Goal: Task Accomplishment & Management: Use online tool/utility

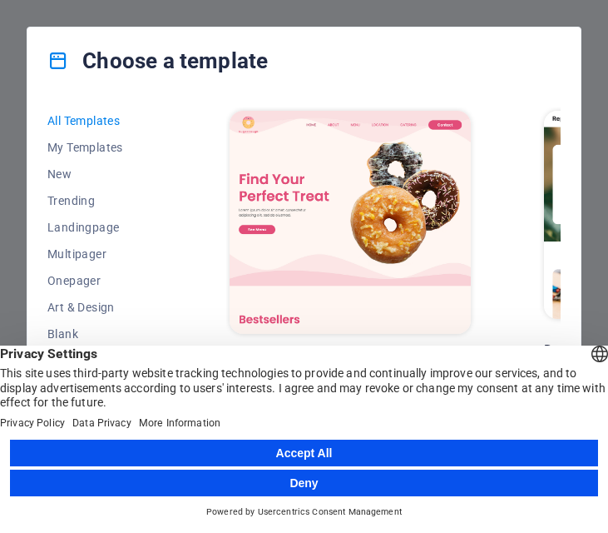
click at [288, 449] on button "Accept All" at bounding box center [304, 452] width 588 height 27
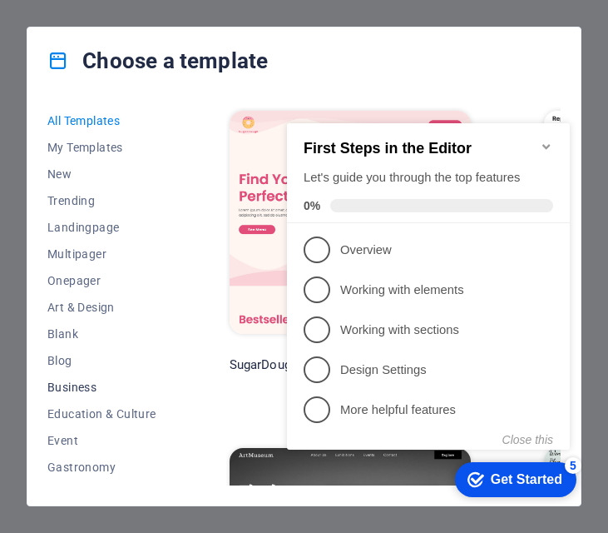
click at [58, 385] on span "Business" at bounding box center [101, 386] width 109 height 13
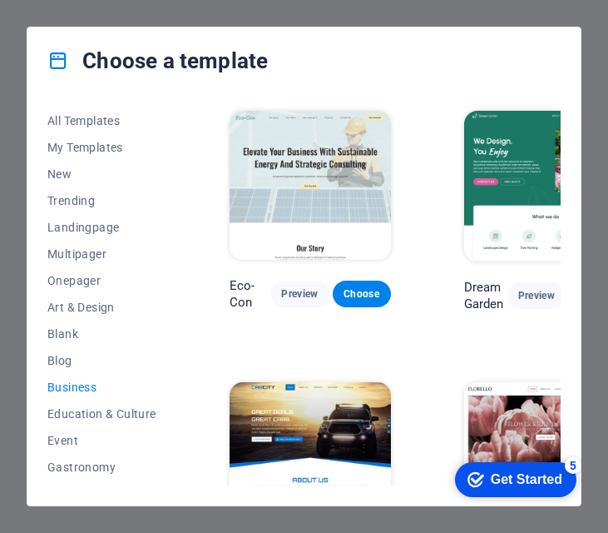
click at [84, 389] on span "Business" at bounding box center [101, 386] width 109 height 13
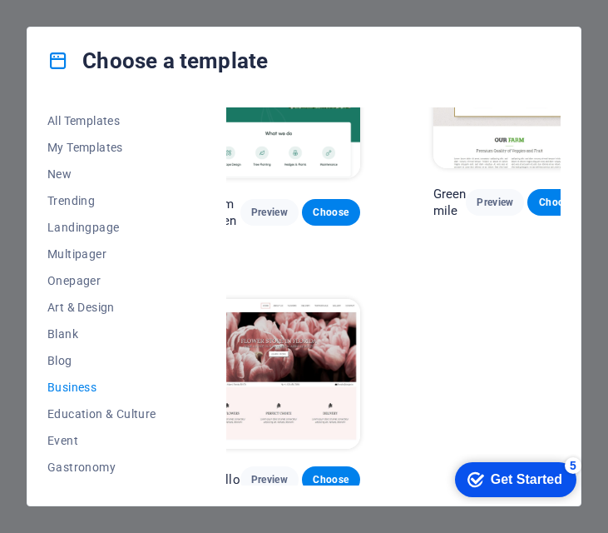
scroll to position [83, 300]
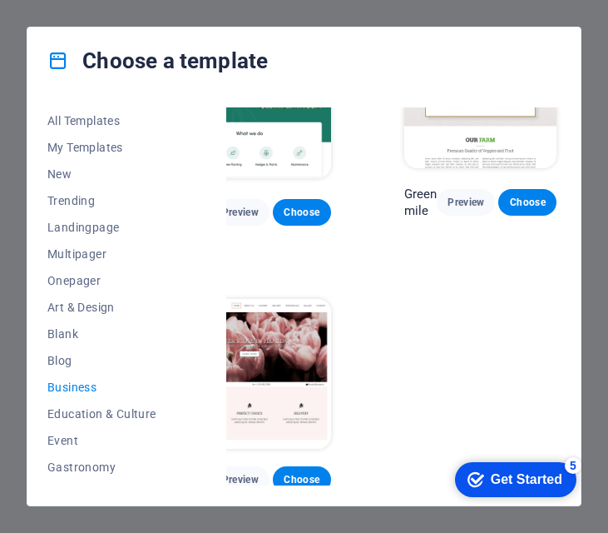
click at [62, 388] on span "Business" at bounding box center [101, 386] width 109 height 13
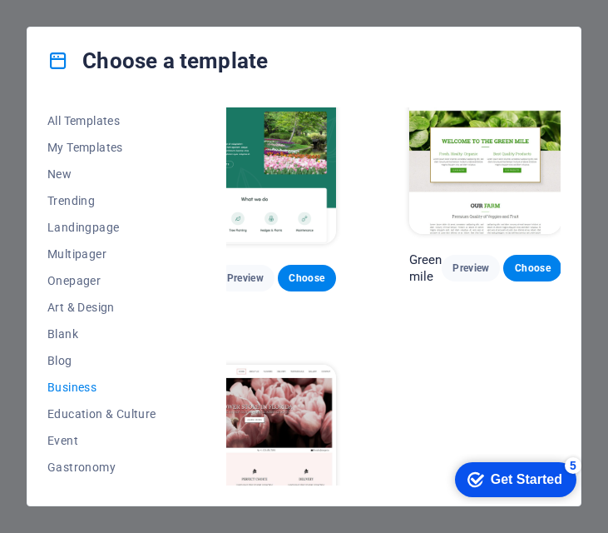
scroll to position [17, 300]
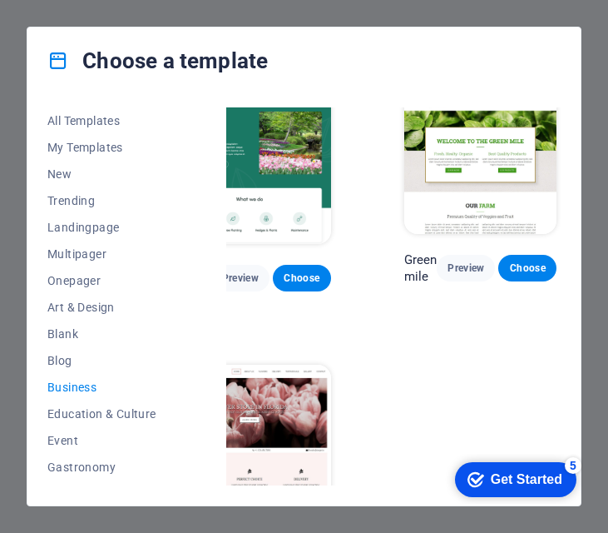
drag, startPoint x: 365, startPoint y: 479, endPoint x: 16, endPoint y: 25, distance: 572.6
click at [293, 274] on span "Choose" at bounding box center [302, 277] width 32 height 13
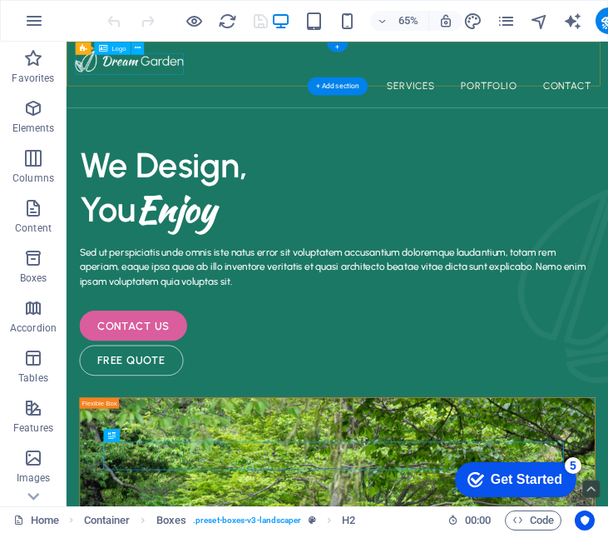
click at [199, 78] on div at bounding box center [483, 71] width 807 height 33
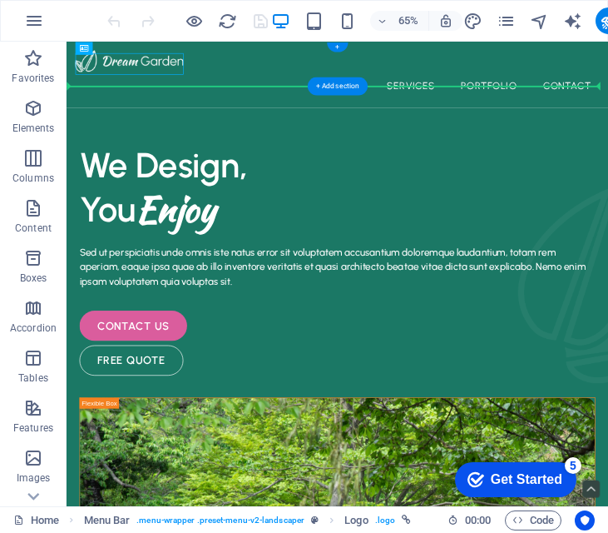
drag, startPoint x: 182, startPoint y: 92, endPoint x: 143, endPoint y: 94, distance: 39.2
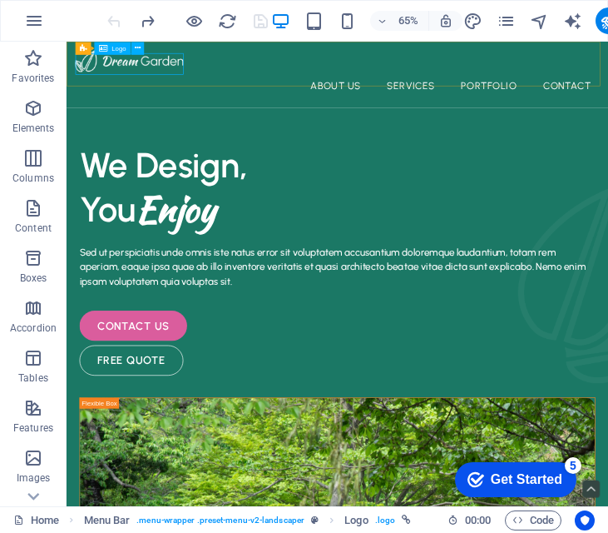
click at [0, 0] on icon at bounding box center [0, 0] width 0 height 0
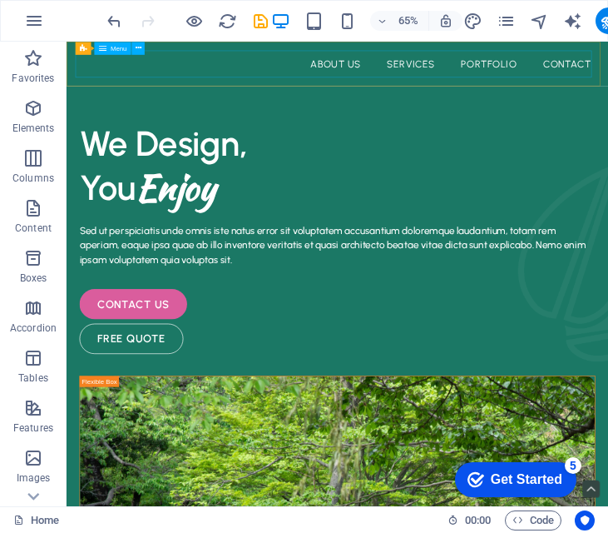
click at [0, 0] on icon at bounding box center [0, 0] width 0 height 0
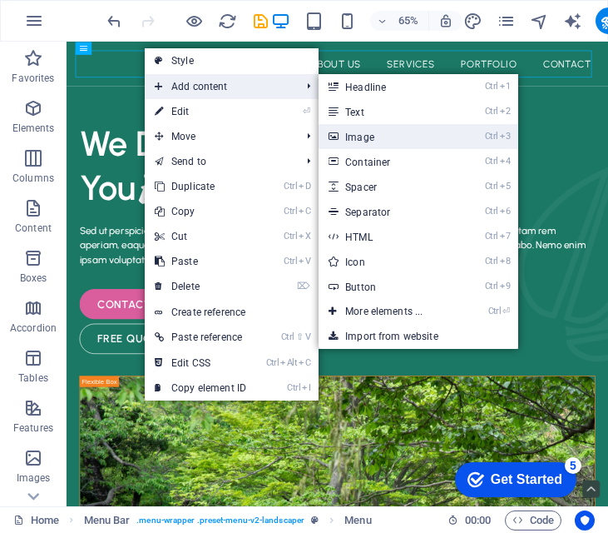
click at [376, 128] on link "Ctrl 3 Image" at bounding box center [387, 136] width 137 height 25
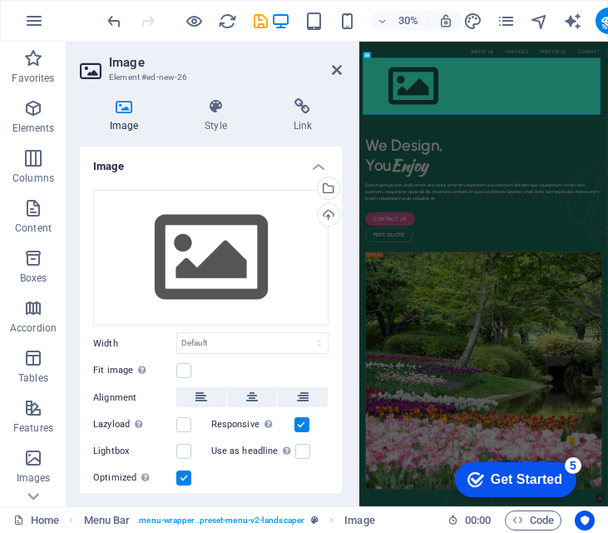
scroll to position [47, 0]
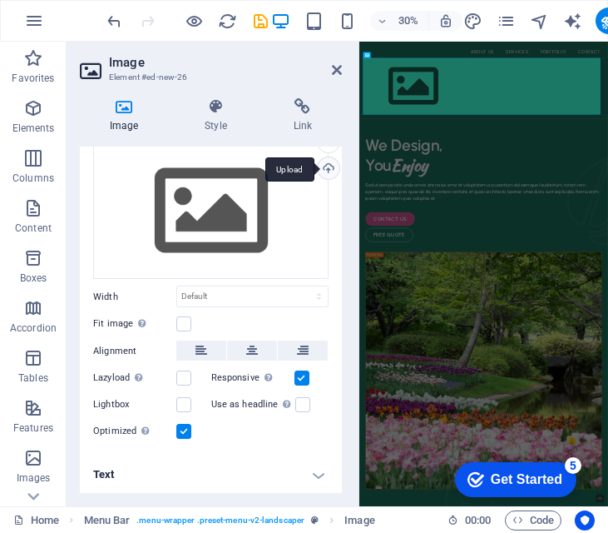
click at [325, 171] on div "Upload" at bounding box center [327, 169] width 25 height 25
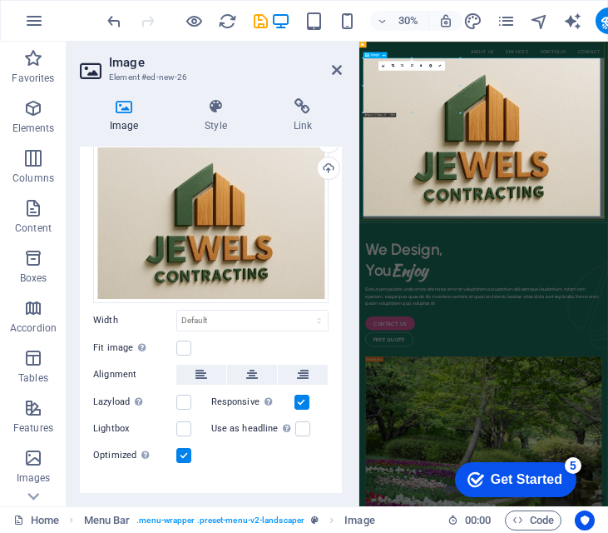
click at [340, 67] on icon at bounding box center [337, 69] width 10 height 13
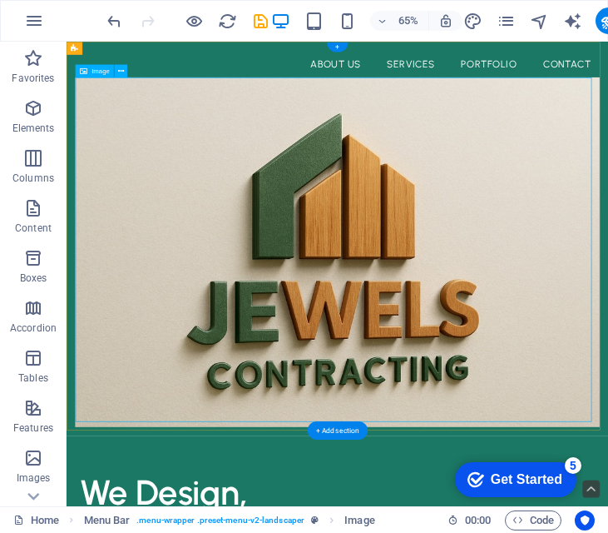
click at [608, 532] on figure at bounding box center [483, 366] width 807 height 538
click at [85, 69] on icon at bounding box center [83, 70] width 7 height 13
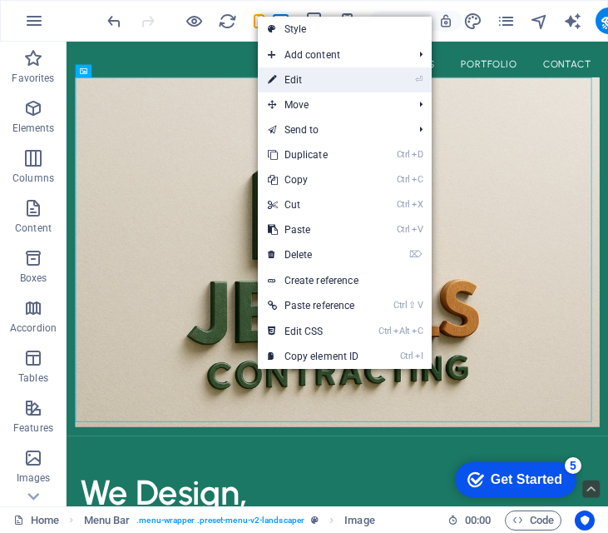
click at [308, 82] on link "⏎ Edit" at bounding box center [314, 79] width 112 height 25
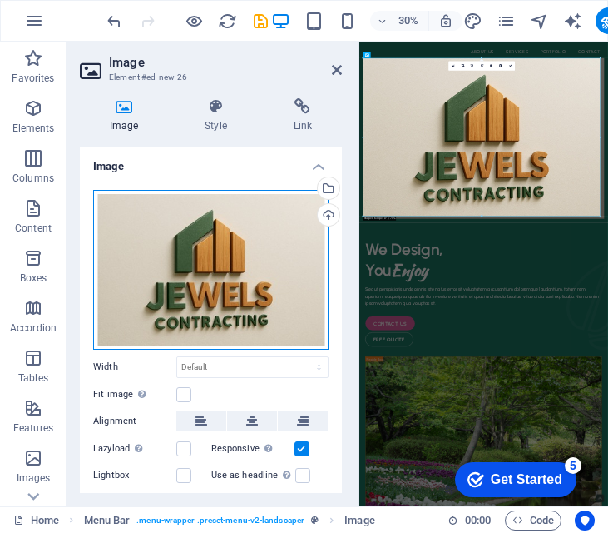
click at [280, 277] on div "Drag files here, click to choose files or select files from Files or our free s…" at bounding box center [211, 270] width 236 height 160
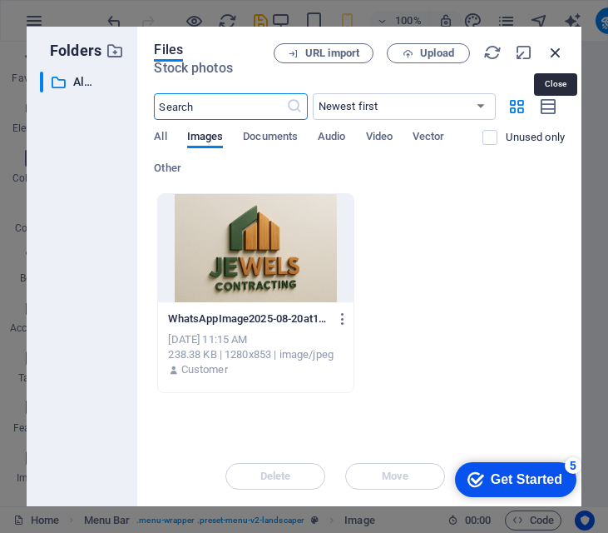
click at [559, 52] on icon "button" at bounding box center [556, 52] width 18 height 18
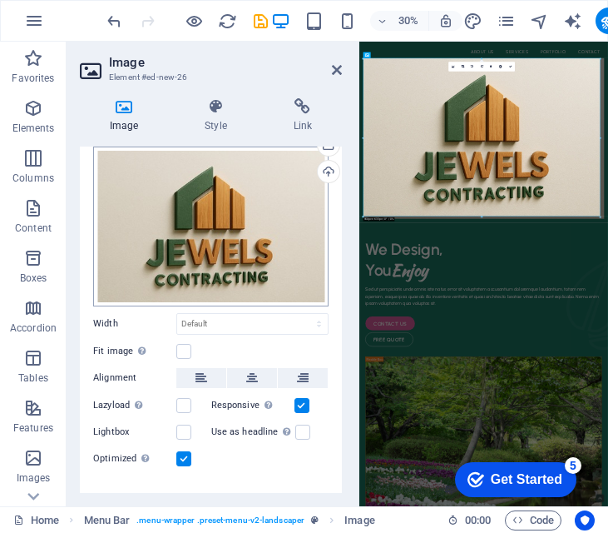
scroll to position [70, 0]
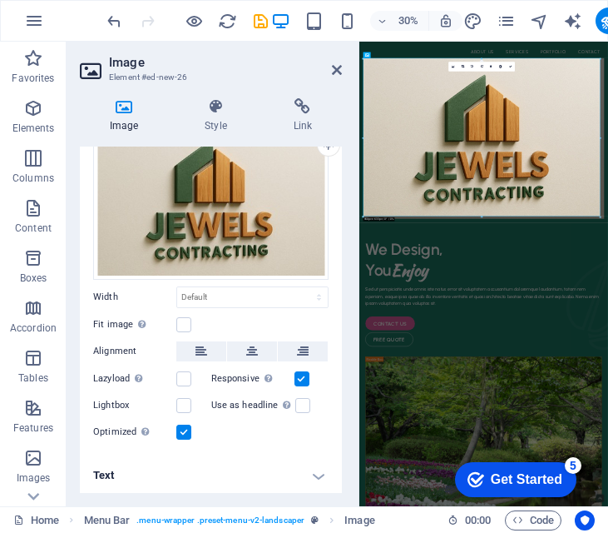
click at [106, 296] on label "Width" at bounding box center [134, 296] width 83 height 9
click at [244, 296] on select "Default auto px rem % em vh vw" at bounding box center [252, 297] width 151 height 20
click at [177, 287] on select "Default auto px rem % em vh vw" at bounding box center [252, 297] width 151 height 20
click at [276, 295] on select "Default auto px rem % em vh vw" at bounding box center [252, 297] width 151 height 20
select select "%"
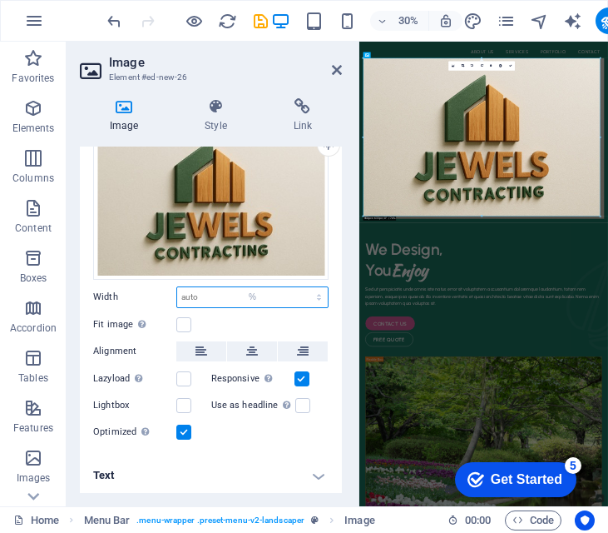
click at [301, 287] on select "Default auto px rem % em vh vw" at bounding box center [252, 297] width 151 height 20
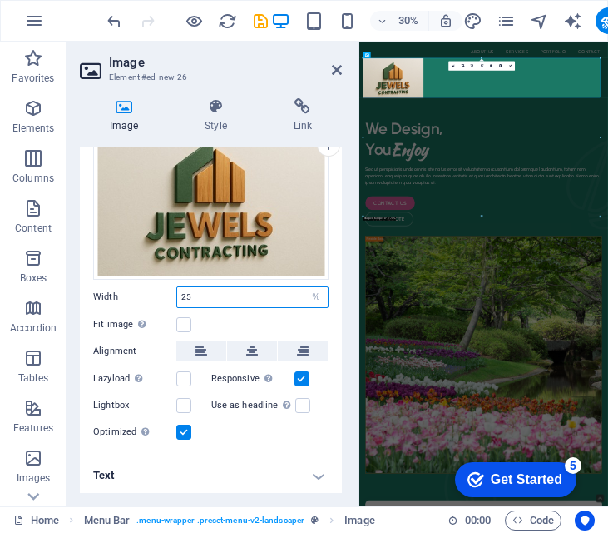
type input "2"
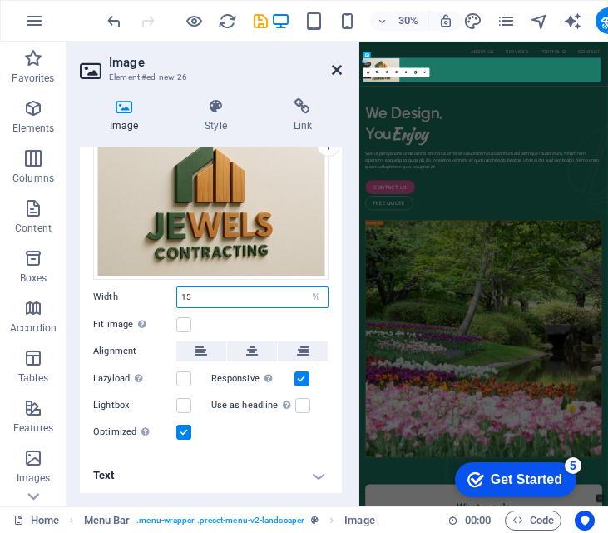
type input "15"
click at [332, 72] on icon at bounding box center [337, 69] width 10 height 13
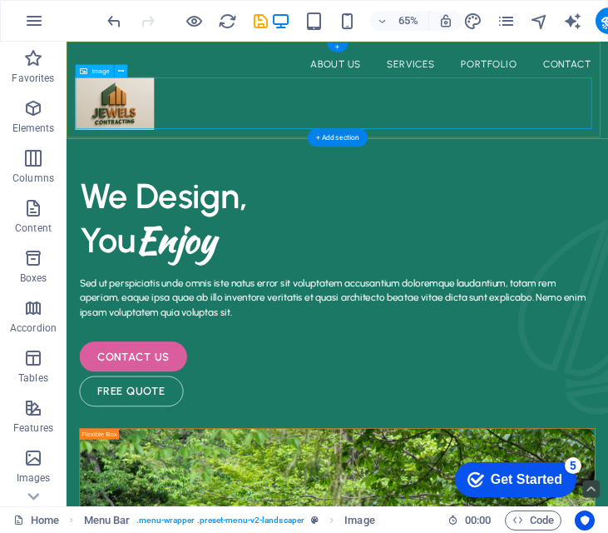
click at [138, 132] on figure at bounding box center [483, 137] width 807 height 81
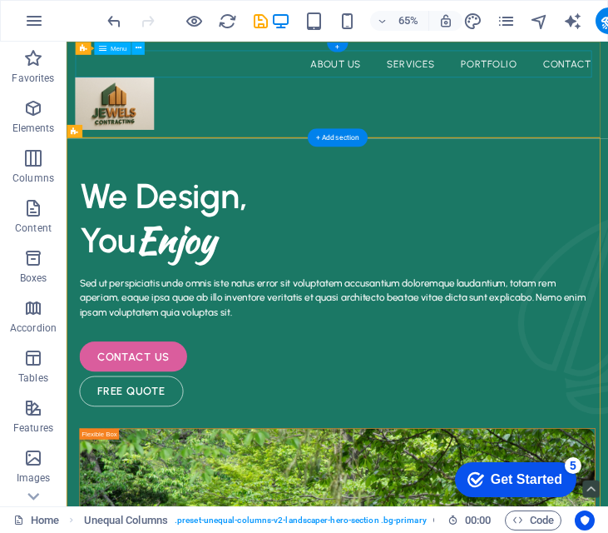
click at [557, 76] on nav "About Us Services Portfolio Contact" at bounding box center [483, 76] width 807 height 42
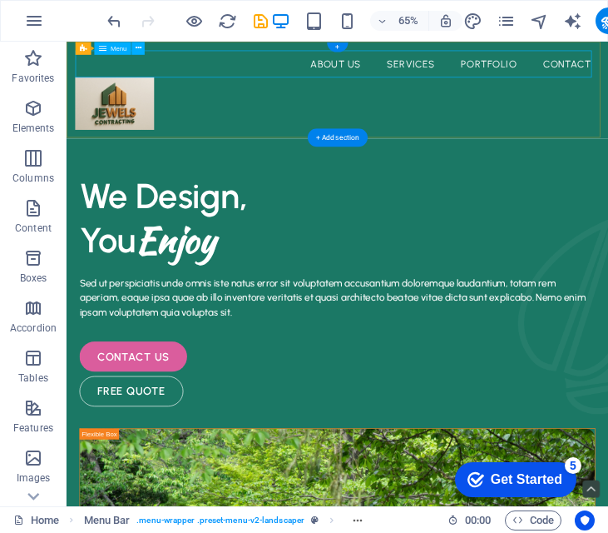
click at [578, 66] on nav "About Us Services Portfolio Contact" at bounding box center [483, 76] width 807 height 42
click at [585, 74] on nav "About Us Services Portfolio Contact" at bounding box center [483, 76] width 807 height 42
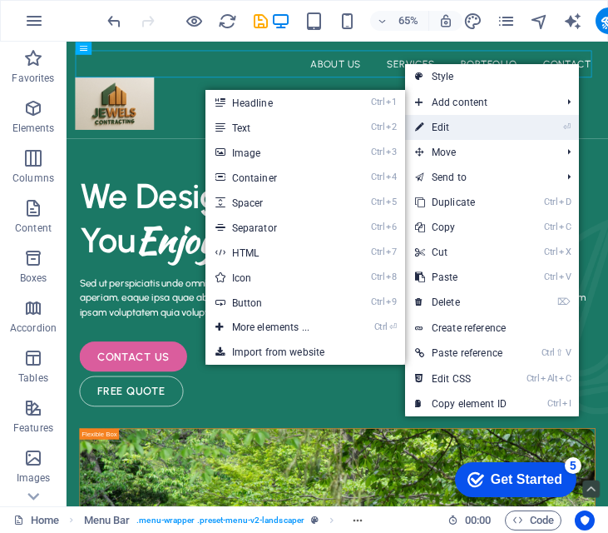
click at [430, 121] on link "⏎ Edit" at bounding box center [461, 127] width 112 height 25
select select "1"
select select
select select "2"
select select
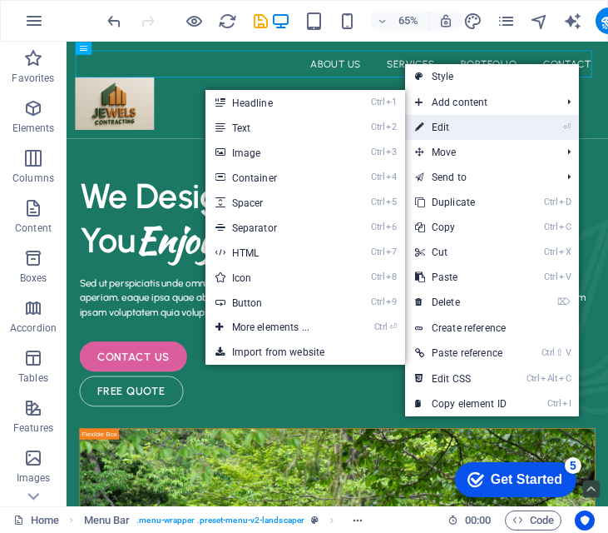
select select "3"
select select
select select "4"
select select
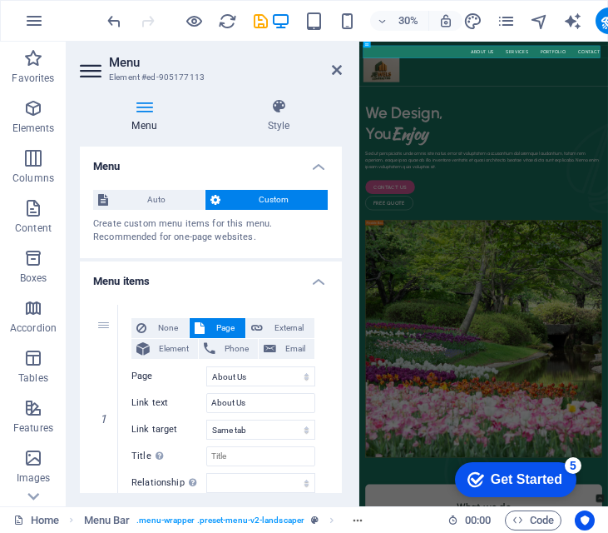
click at [141, 100] on icon at bounding box center [144, 106] width 129 height 17
click at [286, 105] on icon at bounding box center [279, 106] width 127 height 17
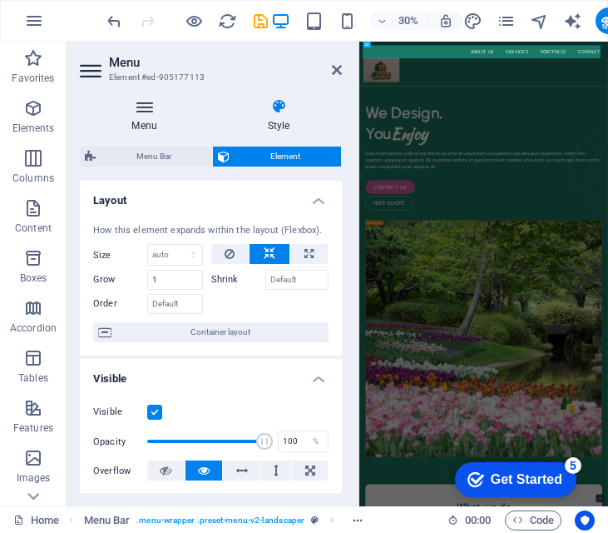
click at [154, 103] on icon at bounding box center [144, 106] width 129 height 17
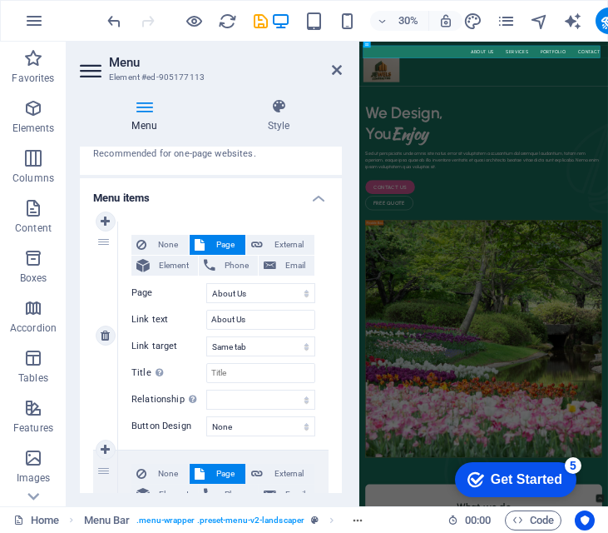
scroll to position [0, 0]
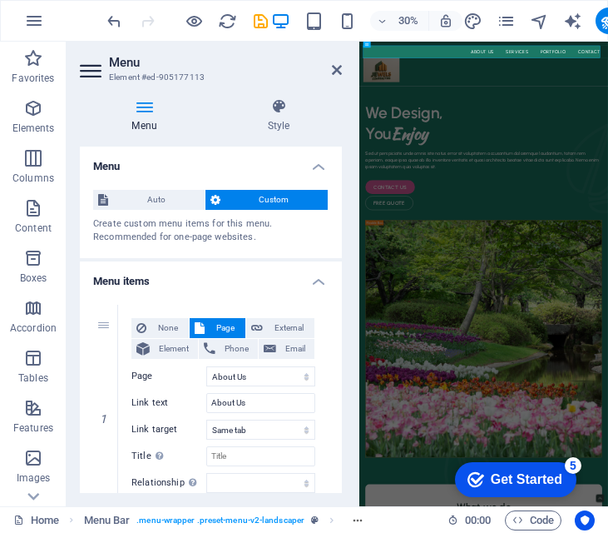
click at [216, 200] on icon at bounding box center [216, 200] width 10 height 20
click at [244, 191] on span "Custom" at bounding box center [275, 200] width 98 height 20
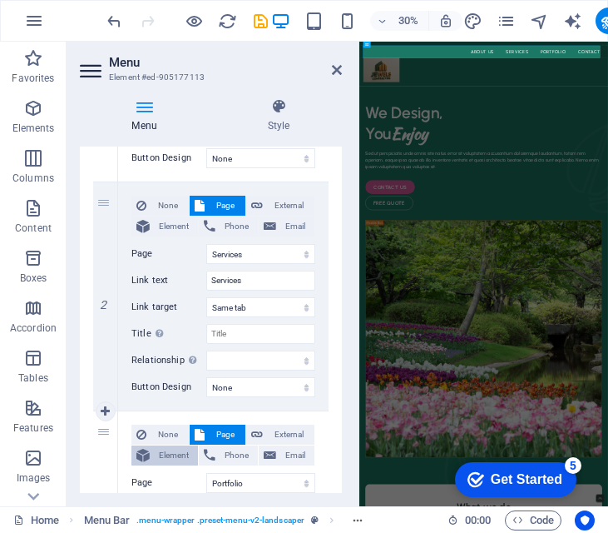
scroll to position [250, 0]
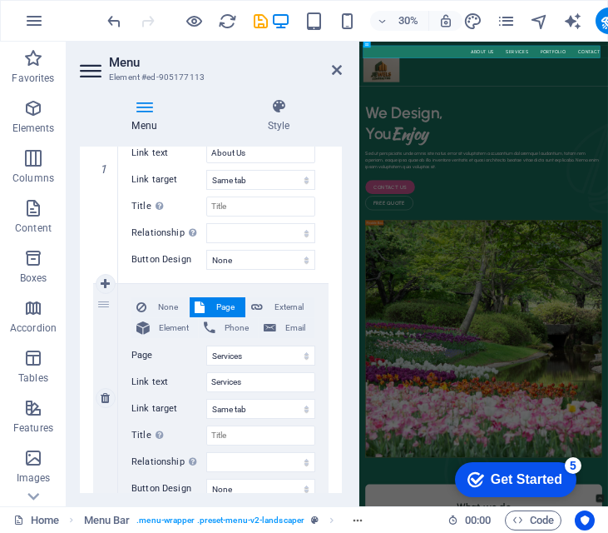
click at [226, 309] on span "Page" at bounding box center [225, 307] width 31 height 20
drag, startPoint x: 220, startPoint y: 304, endPoint x: 198, endPoint y: 305, distance: 21.7
click at [198, 305] on icon at bounding box center [200, 307] width 10 height 20
click at [197, 305] on icon at bounding box center [200, 307] width 10 height 20
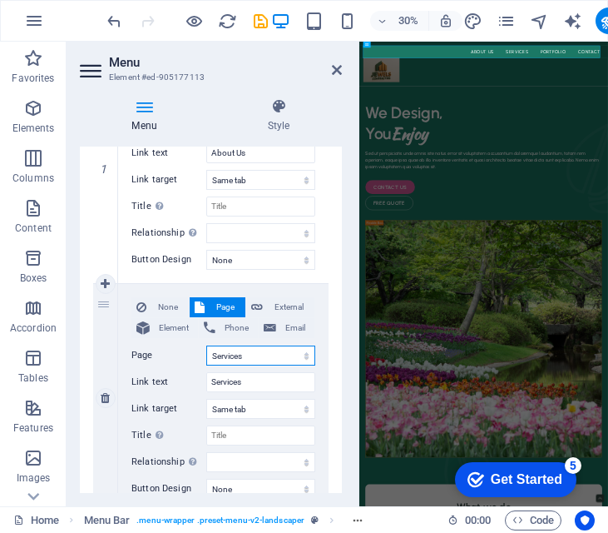
click at [303, 354] on select "Home About Us Services Portfolio Contact Legal Notice Privacy" at bounding box center [260, 355] width 109 height 20
click at [177, 370] on div "None Page External Element Phone Email Page Home About Us Services Portfolio Co…" at bounding box center [223, 384] width 184 height 175
drag, startPoint x: 244, startPoint y: 381, endPoint x: 175, endPoint y: 388, distance: 69.4
click at [175, 388] on div "Link text Services" at bounding box center [223, 382] width 184 height 20
type input "P"
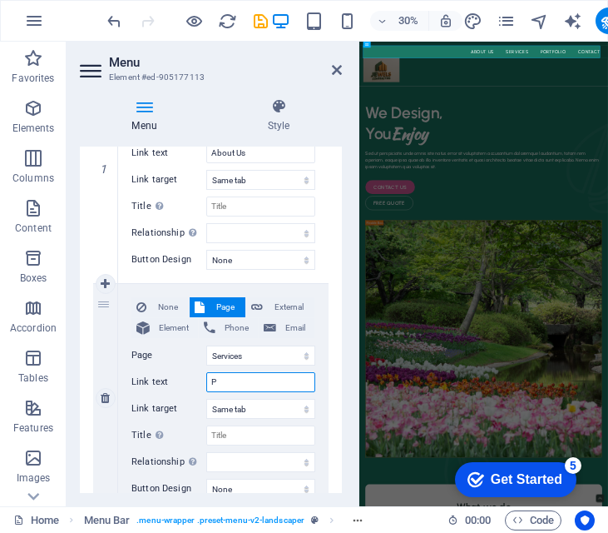
select select
type input "Pro"
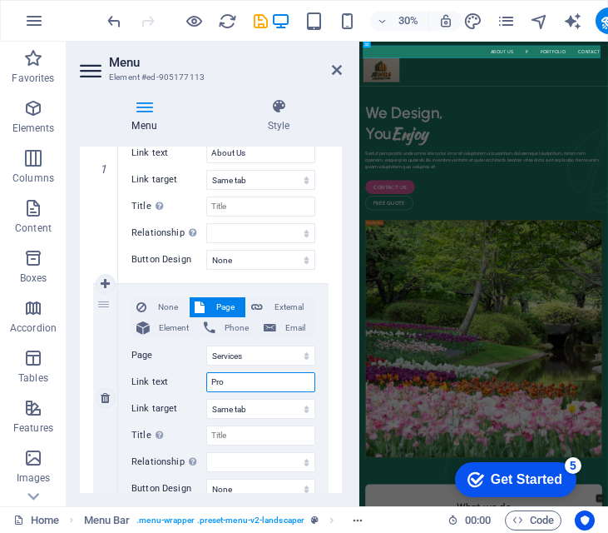
select select
type input "Prod"
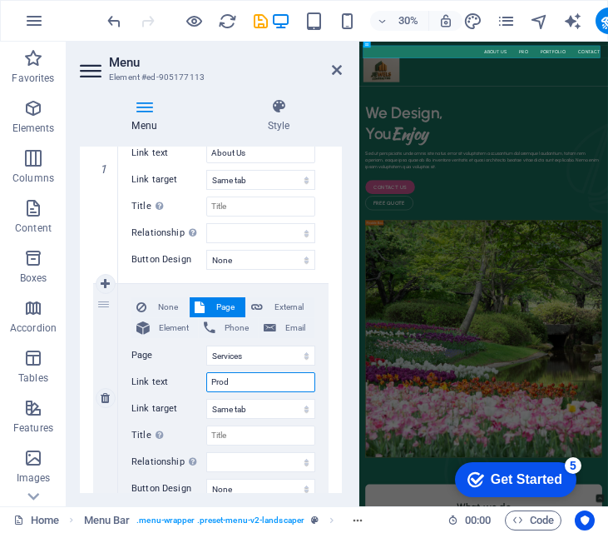
select select
type input "Produc"
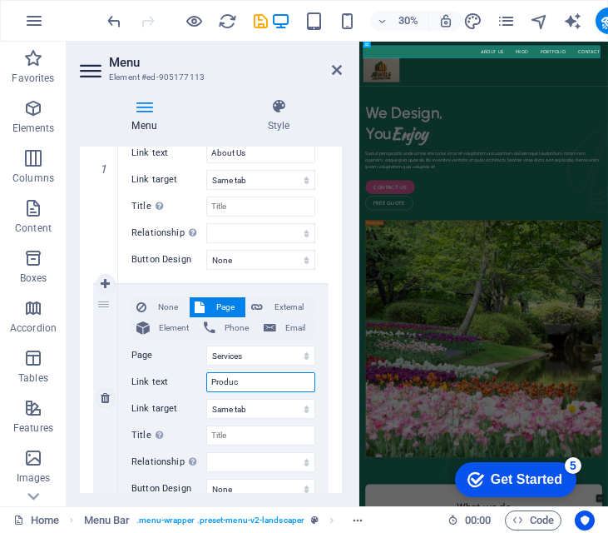
select select
type input "Products"
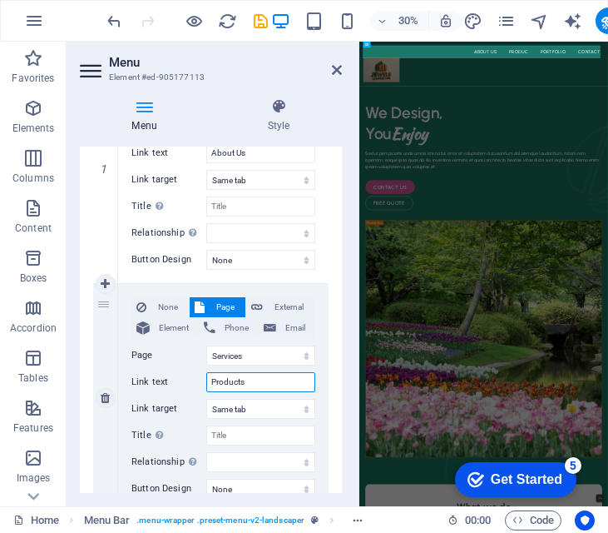
select select
type input "Products"
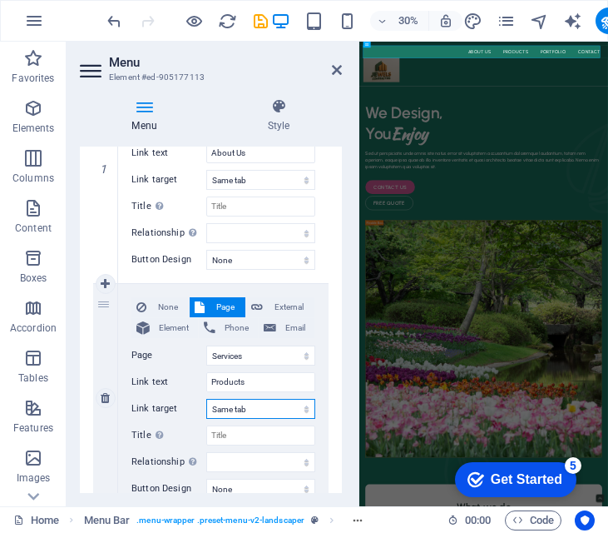
click at [258, 412] on select "New tab Same tab Overlay" at bounding box center [260, 409] width 109 height 20
select select "overlay"
click at [206, 399] on select "New tab Same tab Overlay" at bounding box center [260, 409] width 109 height 20
select select
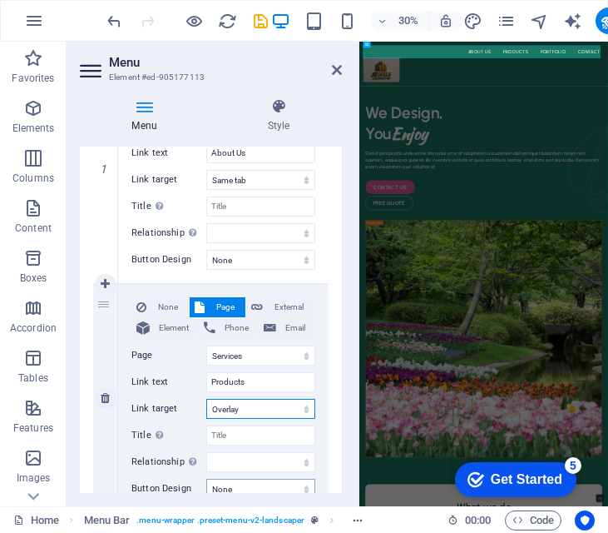
select select
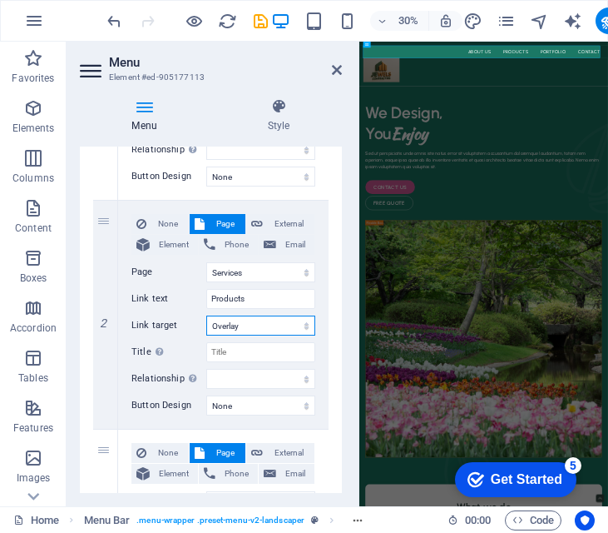
scroll to position [499, 0]
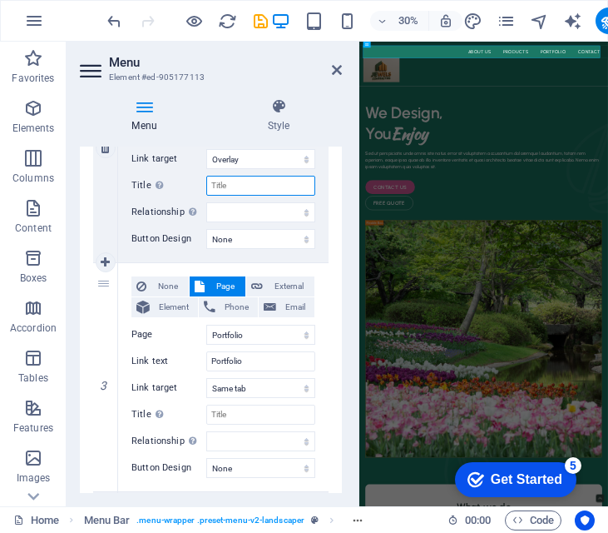
click at [239, 186] on input "Title Additional link description, should not be the same as the link text. The…" at bounding box center [260, 186] width 109 height 20
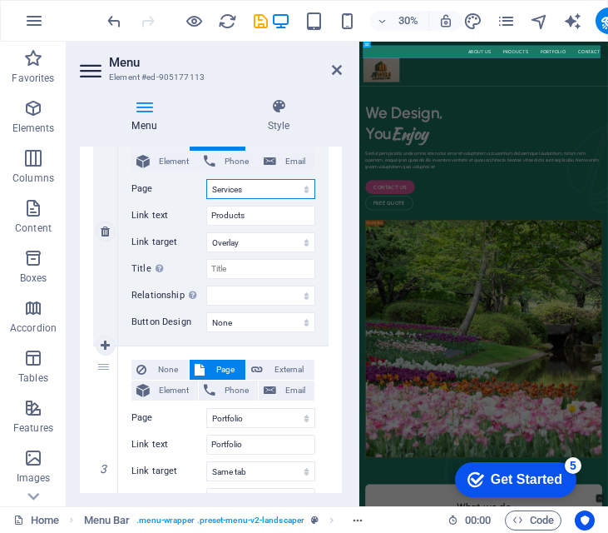
click at [305, 187] on select "Home About Us Services Portfolio Contact Legal Notice Privacy" at bounding box center [260, 189] width 109 height 20
click at [186, 191] on label "Page" at bounding box center [168, 189] width 75 height 20
click at [206, 191] on select "Home About Us Services Portfolio Contact Legal Notice Privacy" at bounding box center [260, 189] width 109 height 20
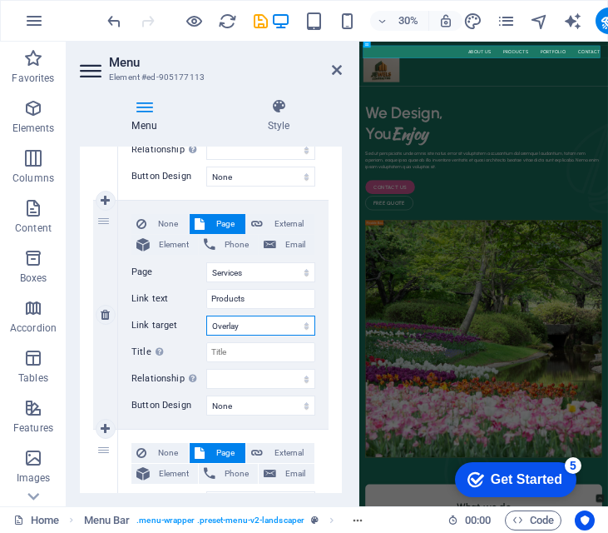
click at [256, 327] on select "New tab Same tab Overlay" at bounding box center [260, 325] width 109 height 20
select select "blank"
click at [206, 315] on select "New tab Same tab Overlay" at bounding box center [260, 325] width 109 height 20
select select
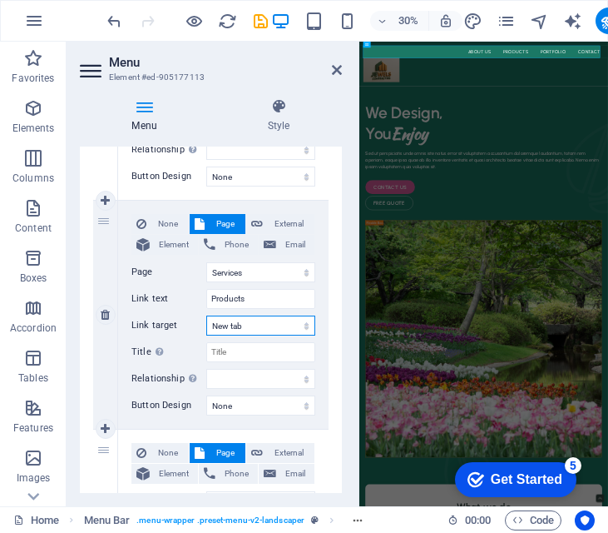
select select
click at [220, 352] on input "Title Additional link description, should not be the same as the link text. The…" at bounding box center [260, 352] width 109 height 20
type input "W"
select select
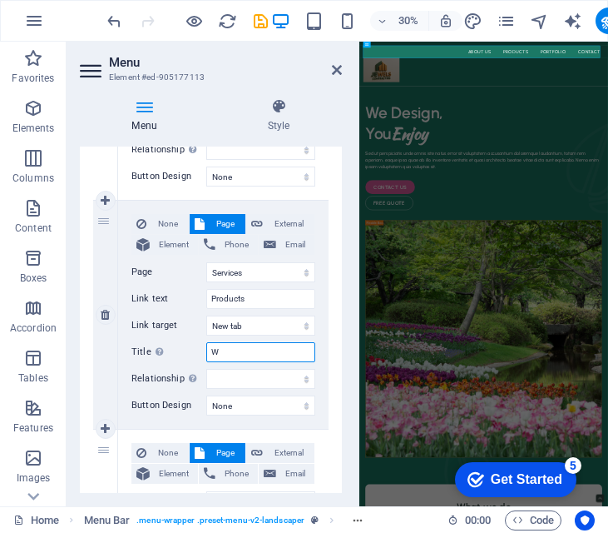
select select
type input "WP"
select select
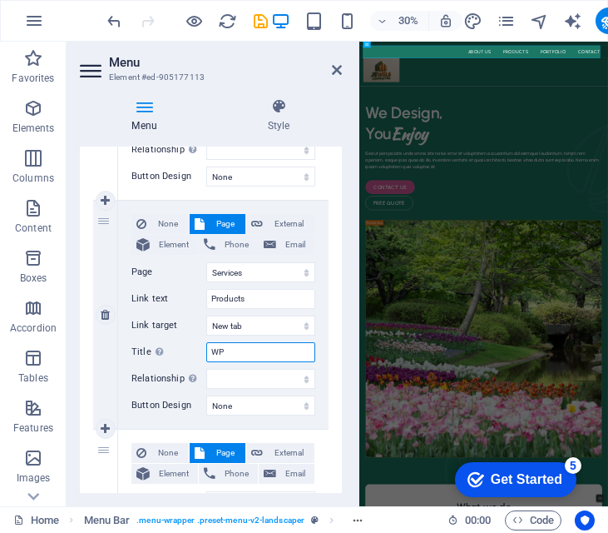
select select
type input "WPC"
select select
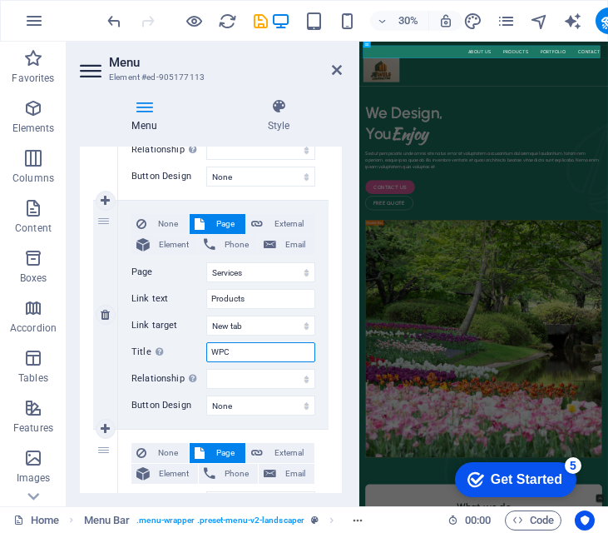
select select
type input "WPC"
click at [237, 382] on select "alternate author bookmark external help license next nofollow noreferrer noopen…" at bounding box center [260, 379] width 109 height 20
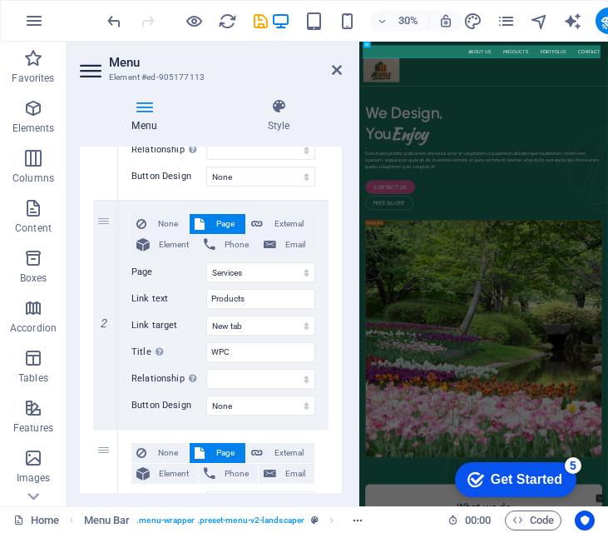
click at [77, 142] on div "Menu Style Menu Auto Custom Create custom menu items for this menu. Recommended…" at bounding box center [211, 295] width 289 height 421
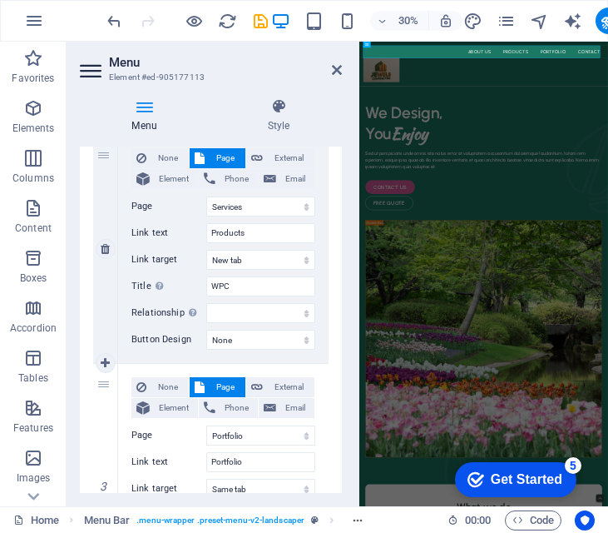
scroll to position [499, 0]
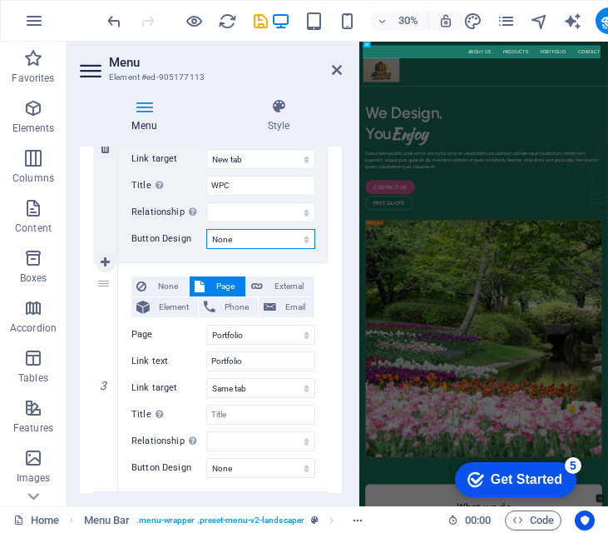
click at [306, 237] on select "None Default Primary Secondary" at bounding box center [260, 239] width 109 height 20
select select "secondary"
click at [206, 229] on select "None Default Primary Secondary" at bounding box center [260, 239] width 109 height 20
select select
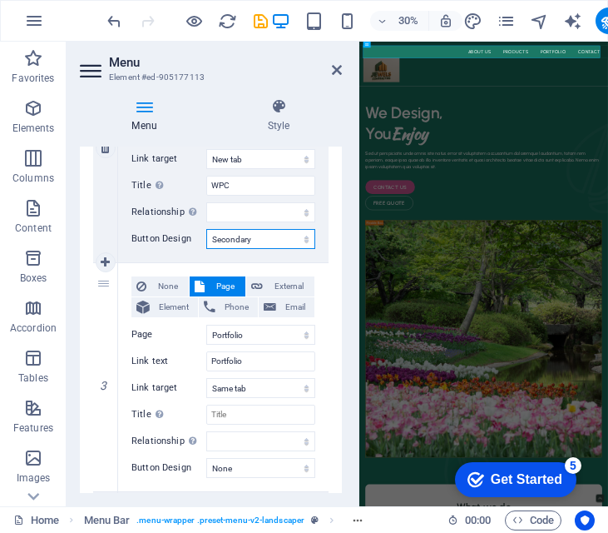
select select
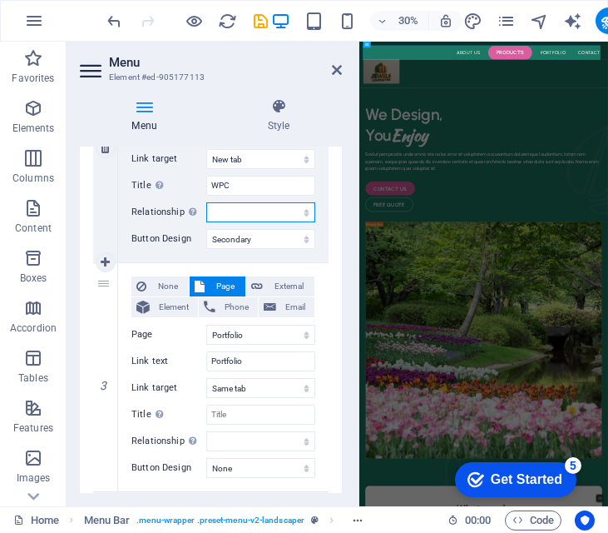
click at [225, 219] on select "alternate author bookmark external help license next nofollow noreferrer noopen…" at bounding box center [260, 212] width 109 height 20
click at [335, 74] on icon at bounding box center [337, 69] width 10 height 13
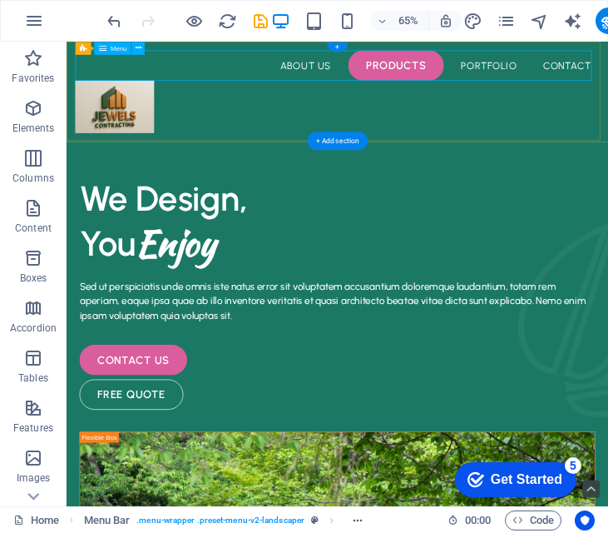
click at [515, 76] on nav "About Us Products Portfolio Contact" at bounding box center [483, 78] width 807 height 47
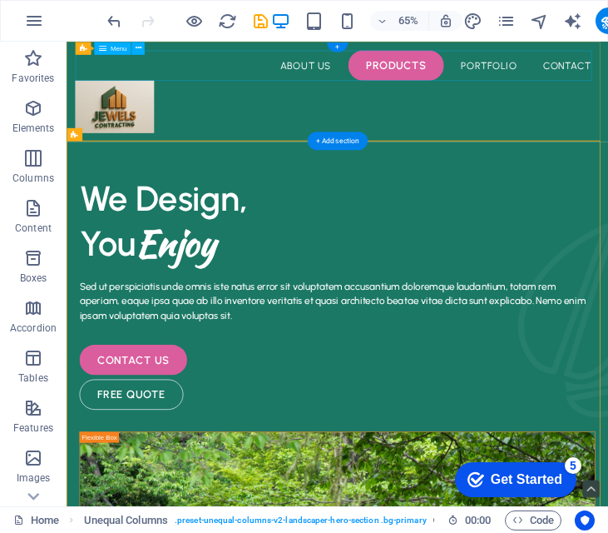
click at [538, 66] on nav "About Us Products Portfolio Contact" at bounding box center [483, 78] width 807 height 47
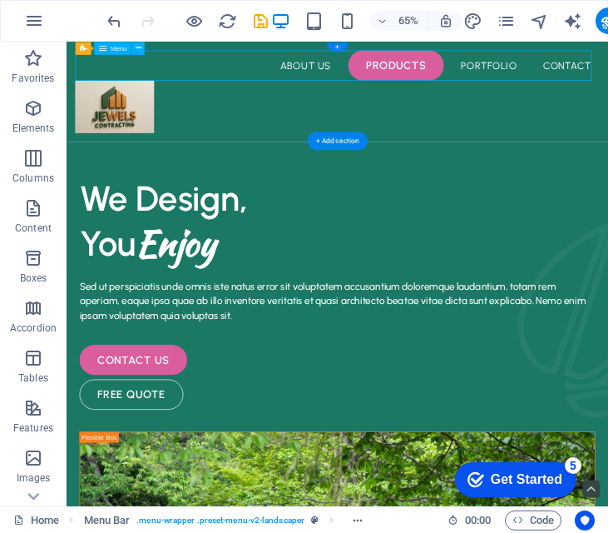
click at [427, 88] on nav "About Us Products Portfolio Contact" at bounding box center [483, 78] width 807 height 47
click at [424, 76] on nav "About Us Products Portfolio Contact" at bounding box center [483, 78] width 807 height 47
click at [565, 73] on nav "About Us Products Portfolio Contact" at bounding box center [483, 78] width 807 height 47
click at [608, 77] on nav "About Us Products Portfolio Contact" at bounding box center [483, 78] width 807 height 47
click at [608, 67] on nav "About Us Products Portfolio Contact" at bounding box center [483, 78] width 807 height 47
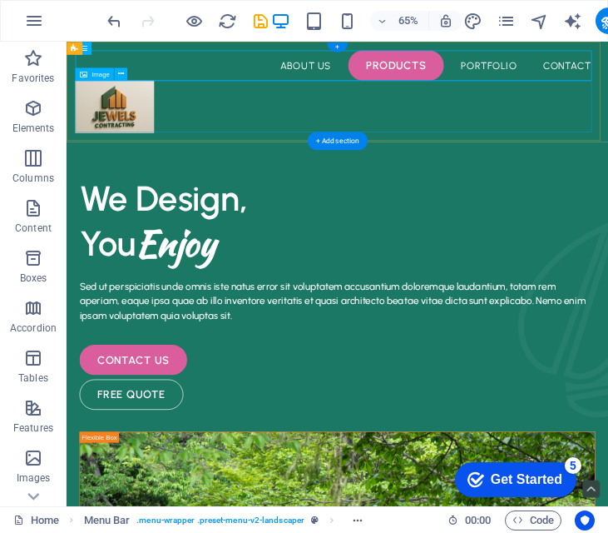
click at [130, 151] on figure at bounding box center [483, 142] width 807 height 81
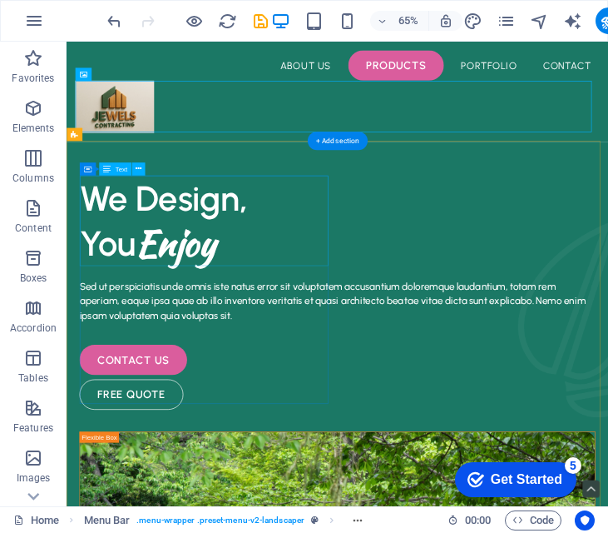
click at [224, 278] on div "We Design, You Enjoy" at bounding box center [484, 318] width 794 height 138
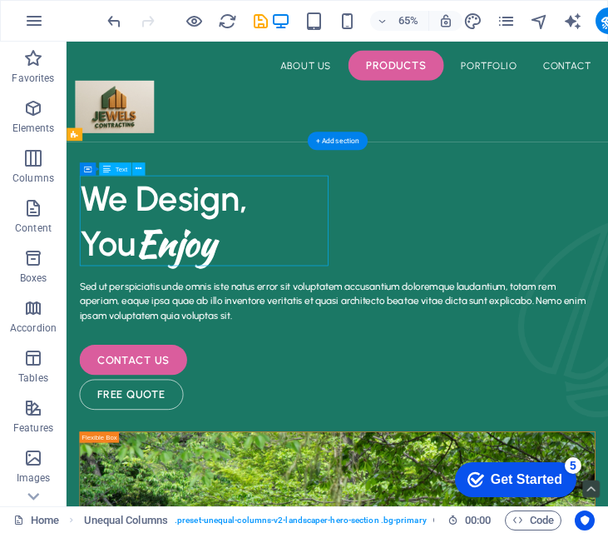
click at [191, 290] on div "We Design, You Enjoy" at bounding box center [484, 318] width 794 height 138
click at [324, 357] on div "We Design, You Enjoy" at bounding box center [484, 318] width 794 height 138
click at [303, 352] on div "We Design, You Enjoy" at bounding box center [484, 318] width 794 height 138
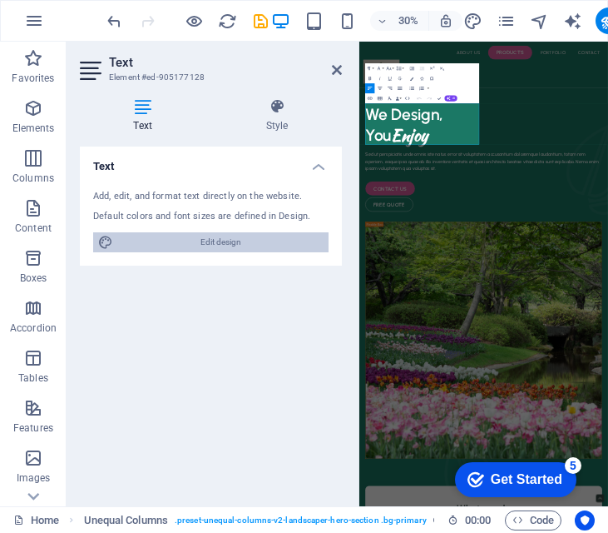
click at [161, 245] on span "Edit design" at bounding box center [221, 242] width 206 height 20
select select "px"
select select "500"
select select "px"
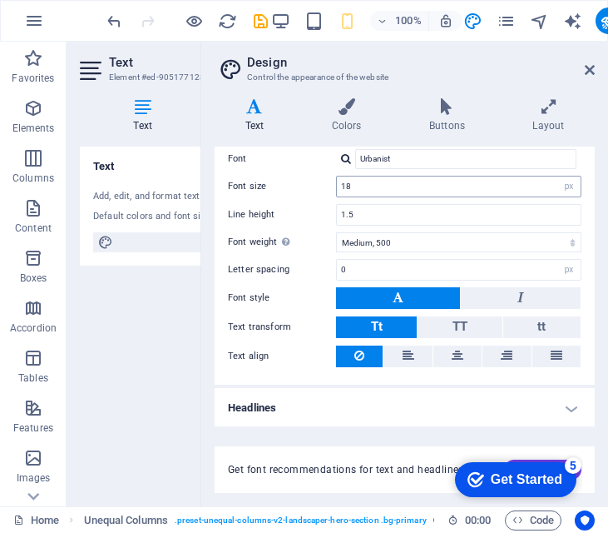
scroll to position [100, 0]
